Goal: Information Seeking & Learning: Find contact information

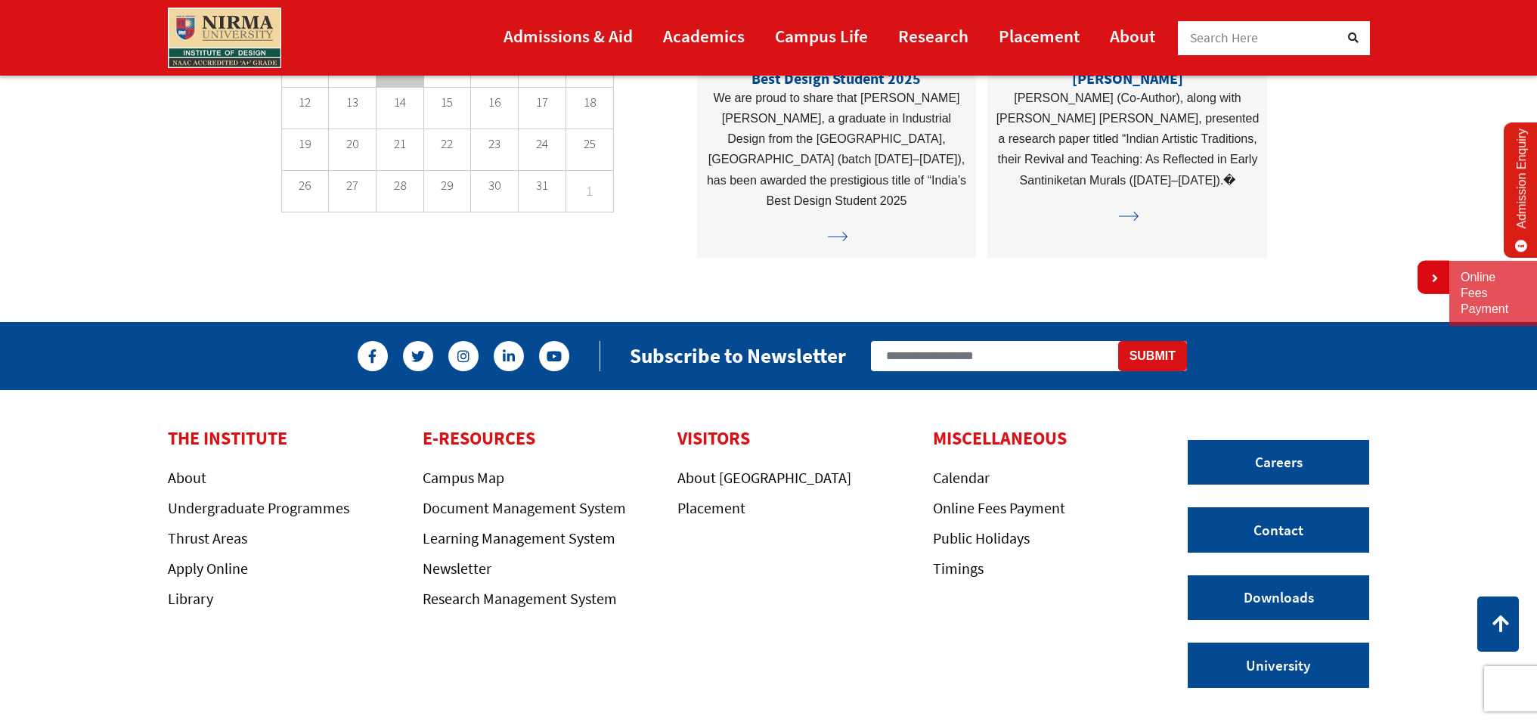
scroll to position [4365, 0]
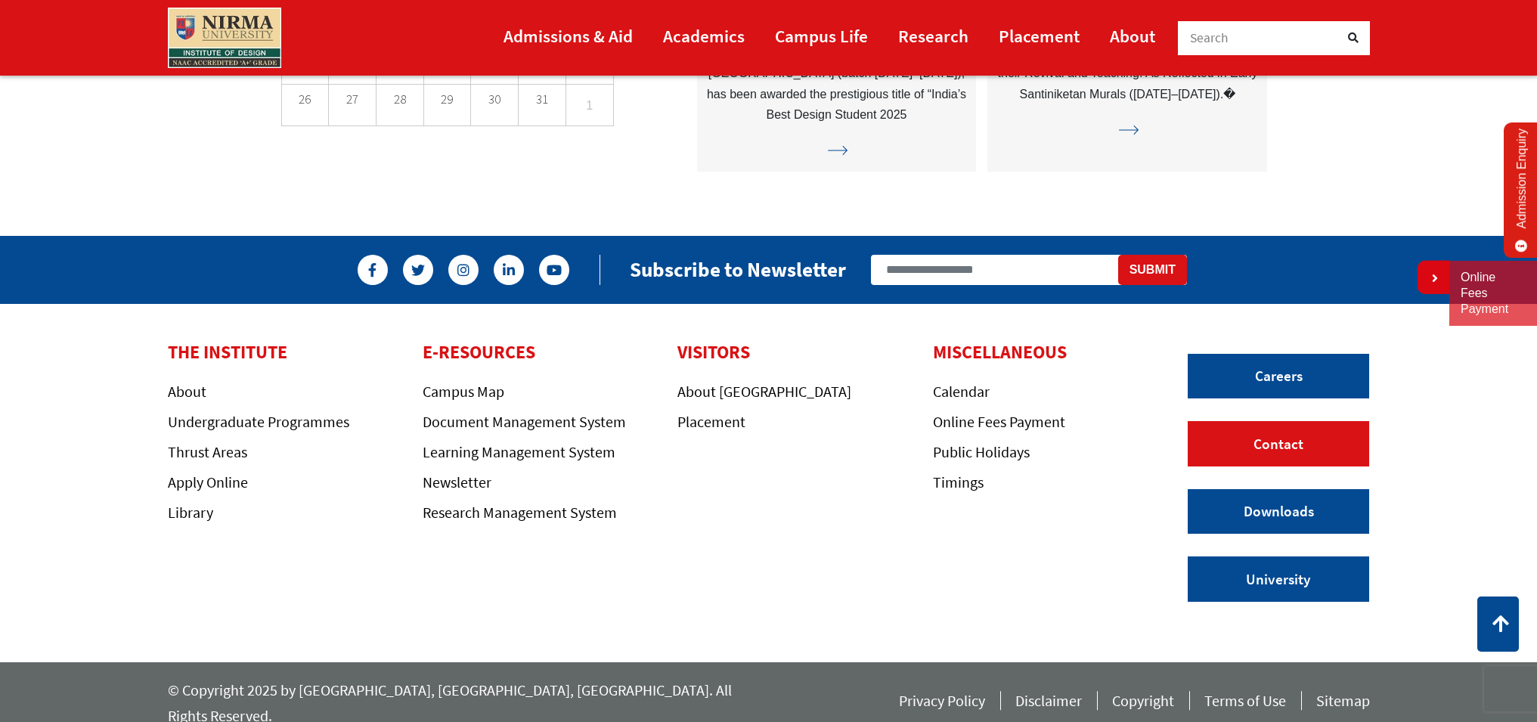
click at [1266, 452] on link "Contact" at bounding box center [1278, 443] width 181 height 45
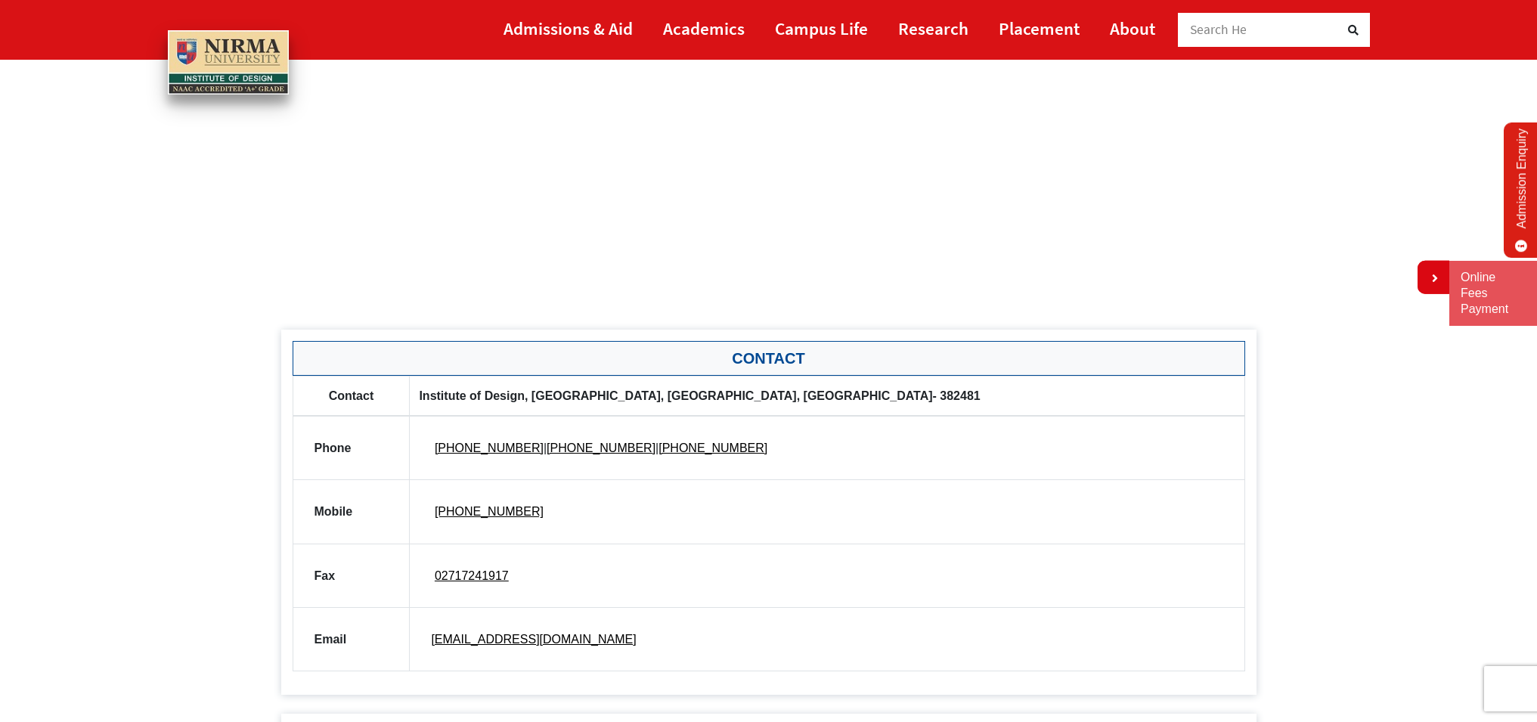
scroll to position [804, 0]
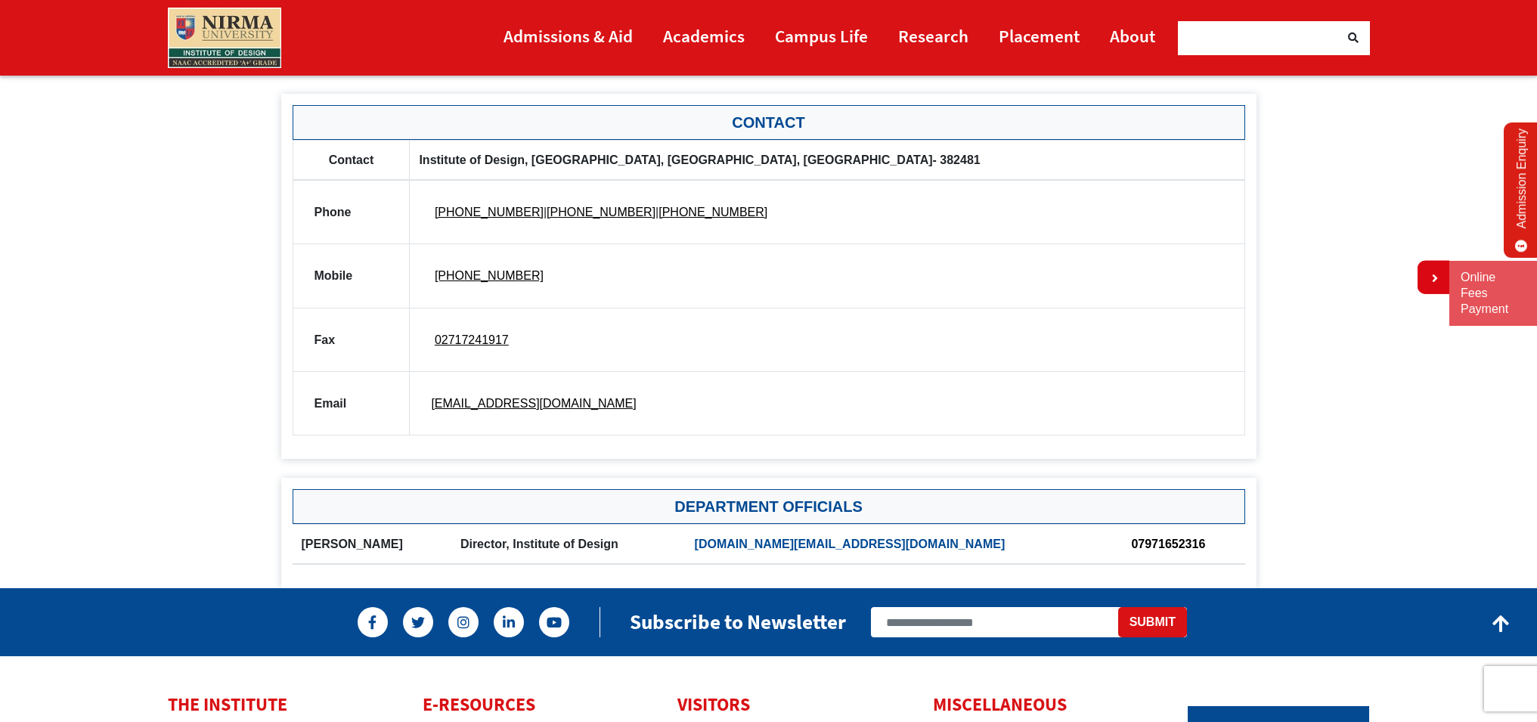
drag, startPoint x: 951, startPoint y: 542, endPoint x: 791, endPoint y: 542, distance: 160.3
click at [791, 542] on th "[DOMAIN_NAME][EMAIL_ADDRESS][DOMAIN_NAME]" at bounding box center [904, 544] width 437 height 40
drag, startPoint x: 776, startPoint y: 542, endPoint x: 940, endPoint y: 544, distance: 164.8
click at [940, 544] on tr "[PERSON_NAME] Director, Institute of Design [DOMAIN_NAME][EMAIL_ADDRESS][DOMAIN…" at bounding box center [769, 544] width 953 height 40
drag, startPoint x: 942, startPoint y: 544, endPoint x: 822, endPoint y: 543, distance: 119.5
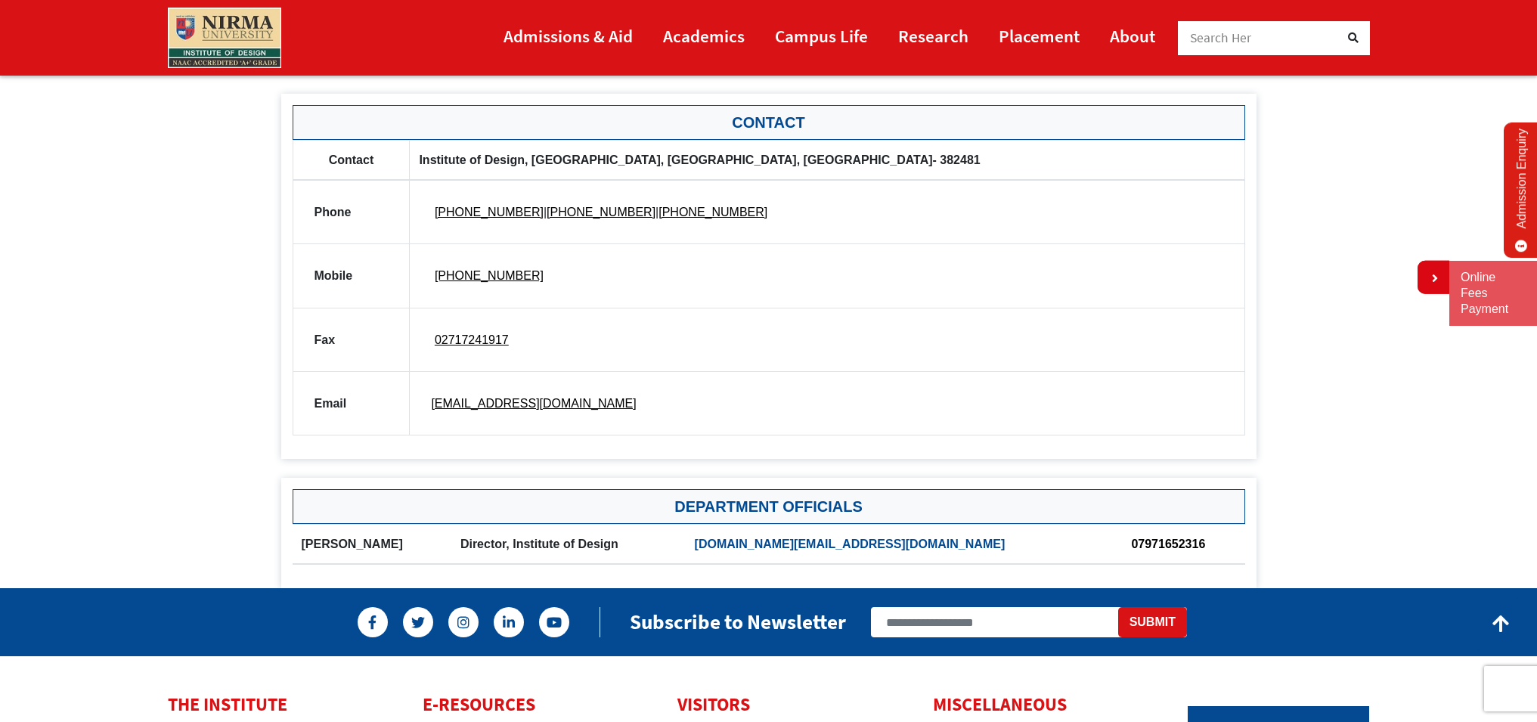
click at [822, 543] on link "[DOMAIN_NAME][EMAIL_ADDRESS][DOMAIN_NAME]" at bounding box center [850, 543] width 311 height 13
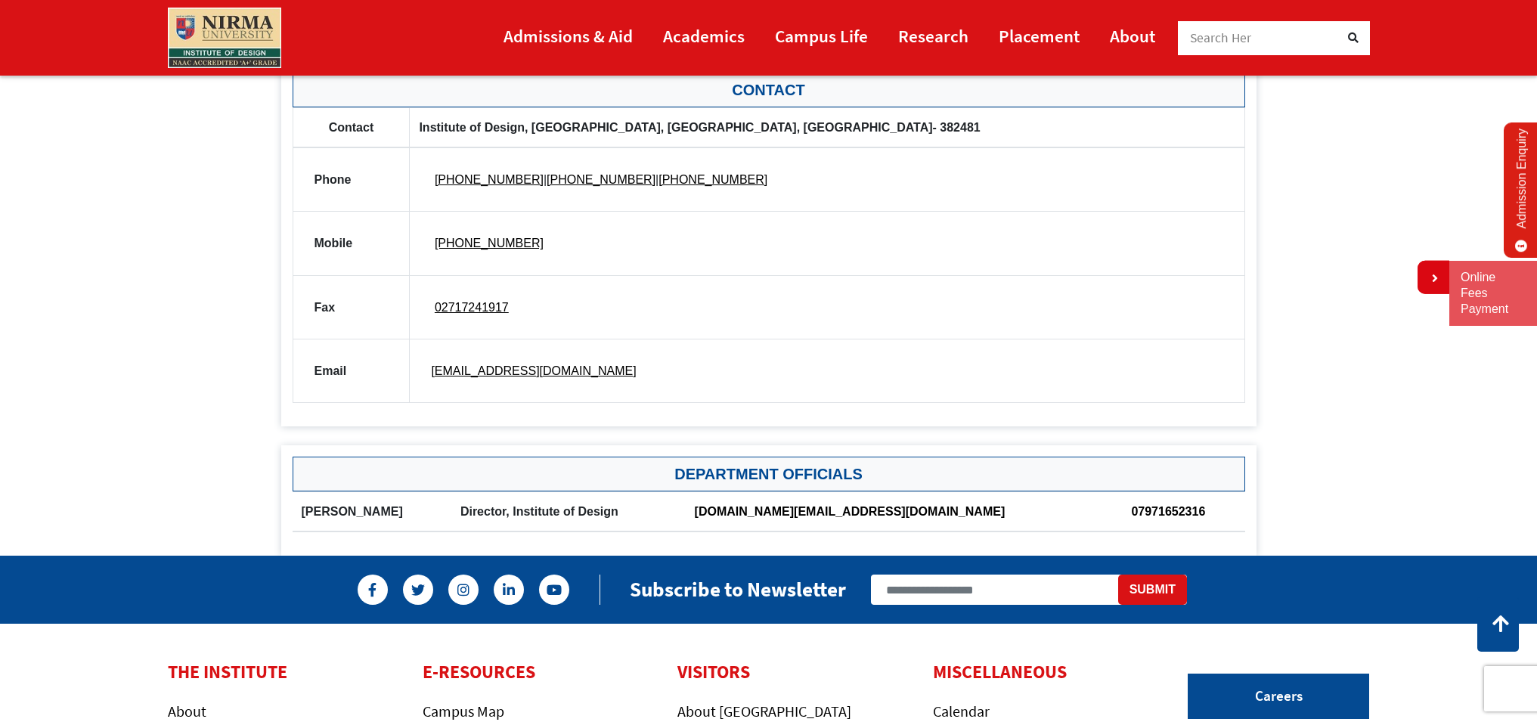
scroll to position [835, 0]
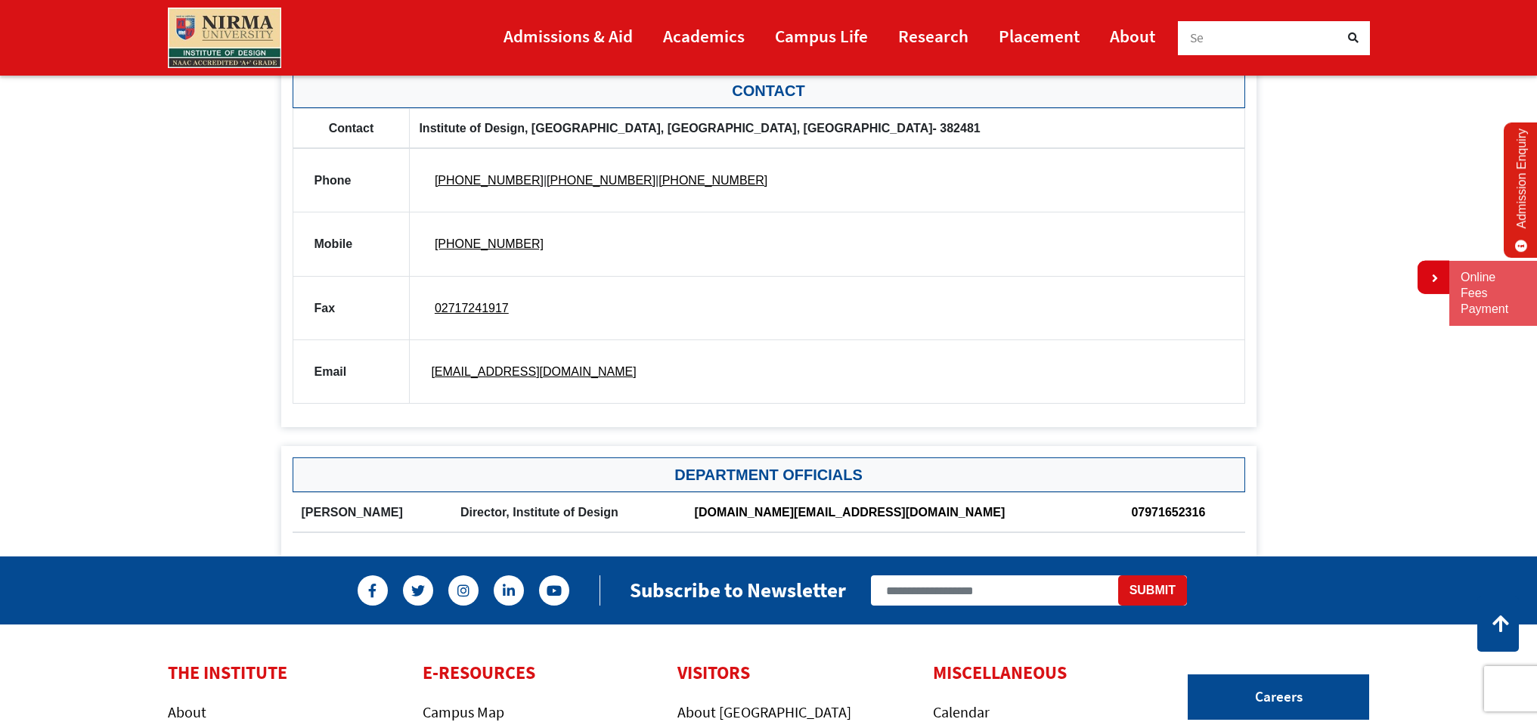
drag, startPoint x: 970, startPoint y: 514, endPoint x: 785, endPoint y: 516, distance: 185.2
click at [785, 516] on th "[DOMAIN_NAME][EMAIL_ADDRESS][DOMAIN_NAME]" at bounding box center [904, 512] width 437 height 40
drag, startPoint x: 611, startPoint y: 375, endPoint x: 432, endPoint y: 370, distance: 179.2
click at [432, 370] on td "[EMAIL_ADDRESS][DOMAIN_NAME]" at bounding box center [827, 371] width 835 height 64
drag, startPoint x: 423, startPoint y: 371, endPoint x: 573, endPoint y: 379, distance: 150.6
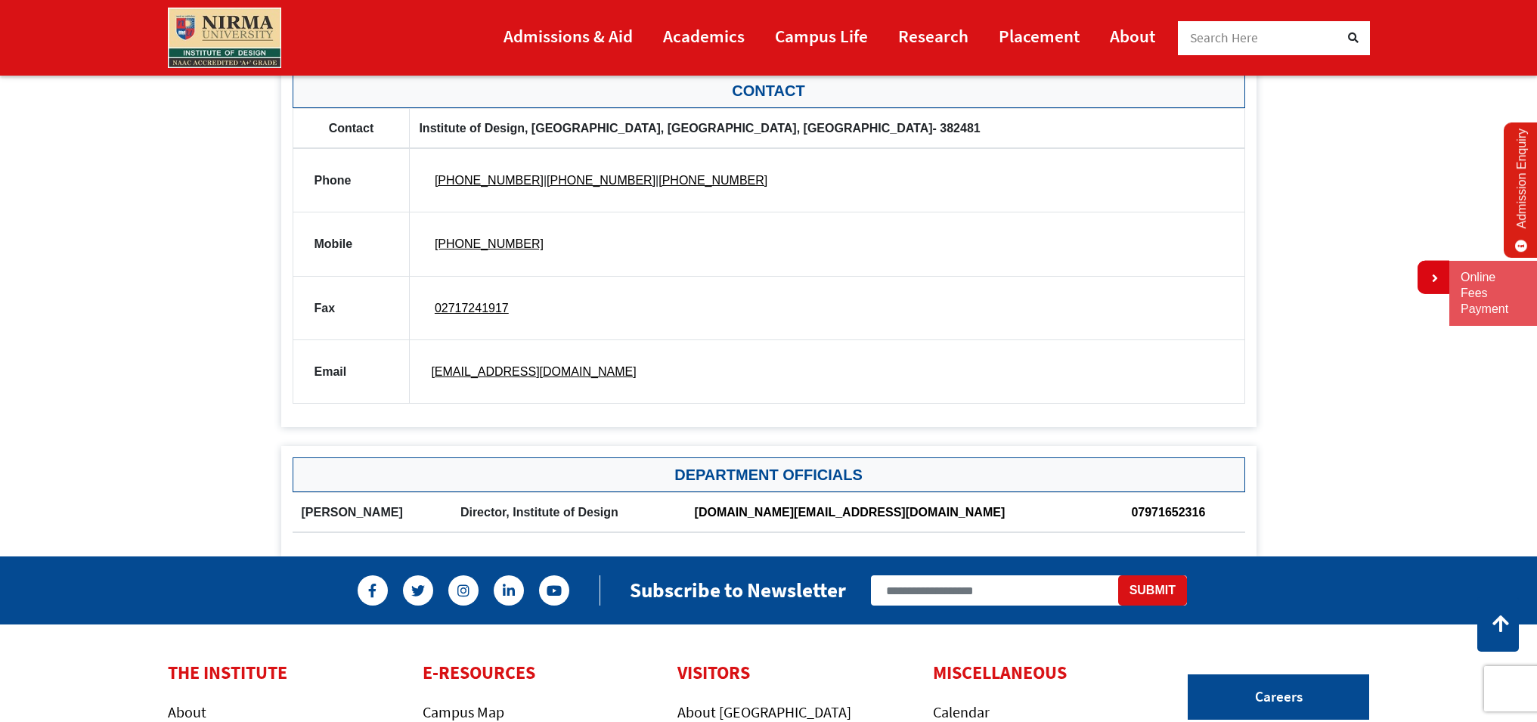
click at [573, 379] on td "[EMAIL_ADDRESS][DOMAIN_NAME]" at bounding box center [827, 371] width 835 height 64
click at [813, 509] on link "[DOMAIN_NAME][EMAIL_ADDRESS][DOMAIN_NAME]" at bounding box center [850, 512] width 311 height 13
